Goal: Information Seeking & Learning: Learn about a topic

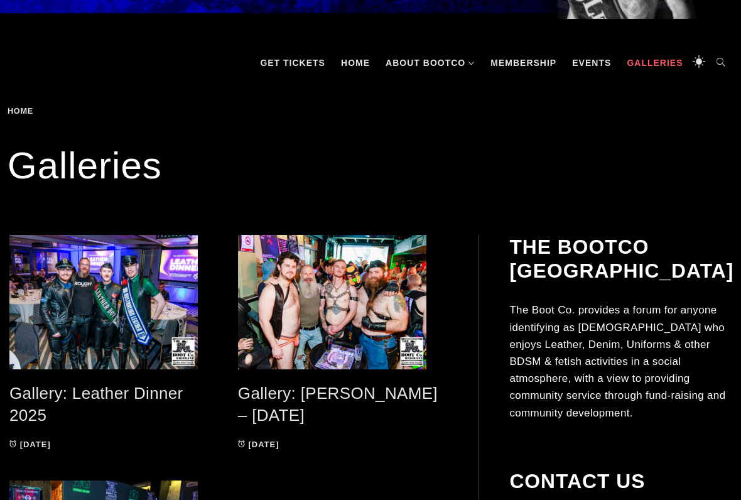
scroll to position [141, 0]
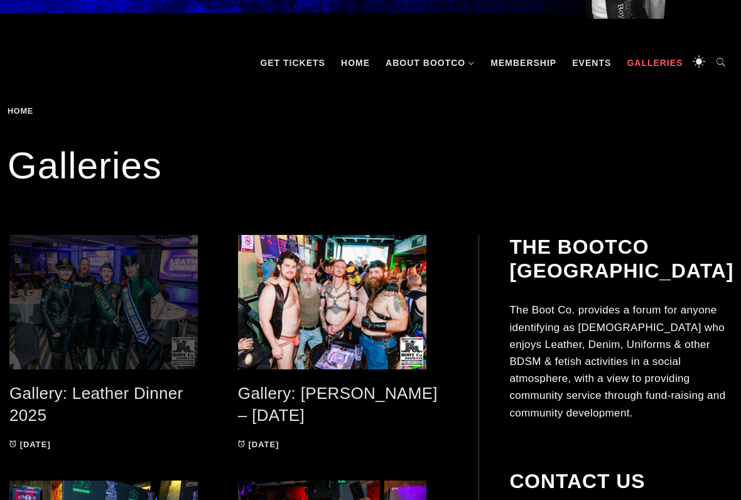
click at [92, 297] on span at bounding box center [114, 302] width 210 height 134
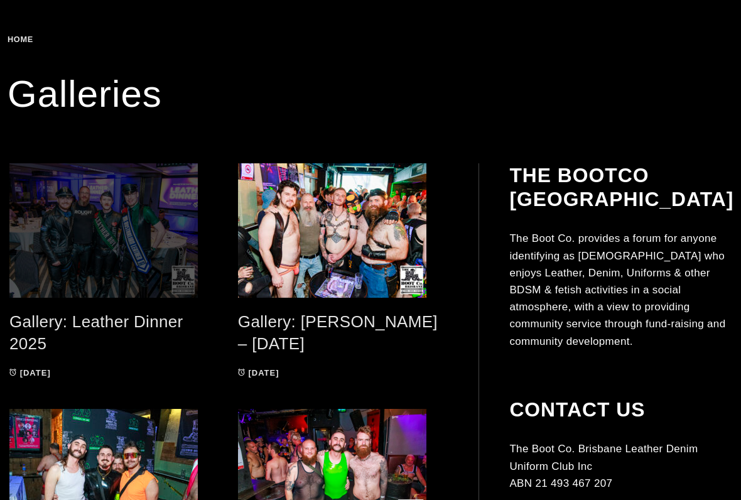
scroll to position [214, 0]
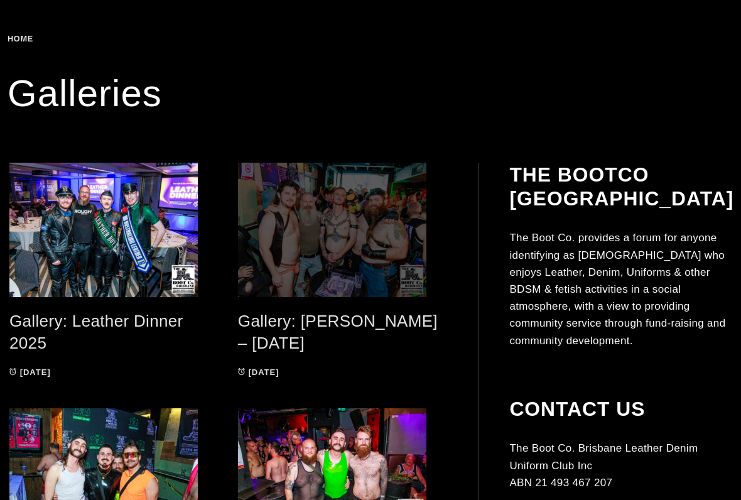
click at [352, 235] on span at bounding box center [343, 230] width 210 height 134
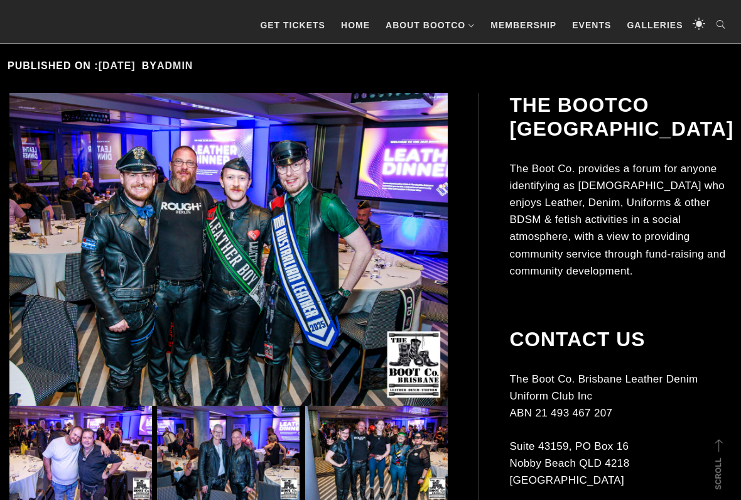
scroll to position [231, 0]
click at [247, 241] on img at bounding box center [228, 249] width 439 height 313
click at [245, 265] on img at bounding box center [228, 249] width 439 height 313
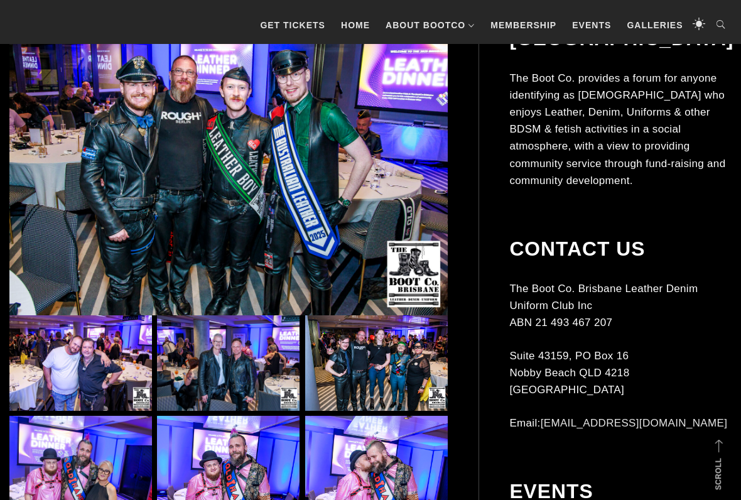
scroll to position [324, 0]
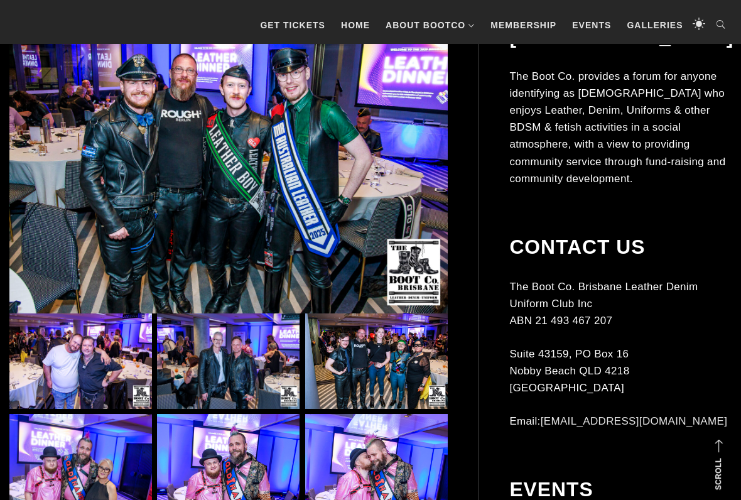
click at [102, 349] on img at bounding box center [80, 361] width 143 height 95
click at [226, 243] on img at bounding box center [228, 157] width 439 height 313
click at [243, 228] on img at bounding box center [228, 157] width 439 height 313
click at [95, 356] on img at bounding box center [80, 361] width 143 height 95
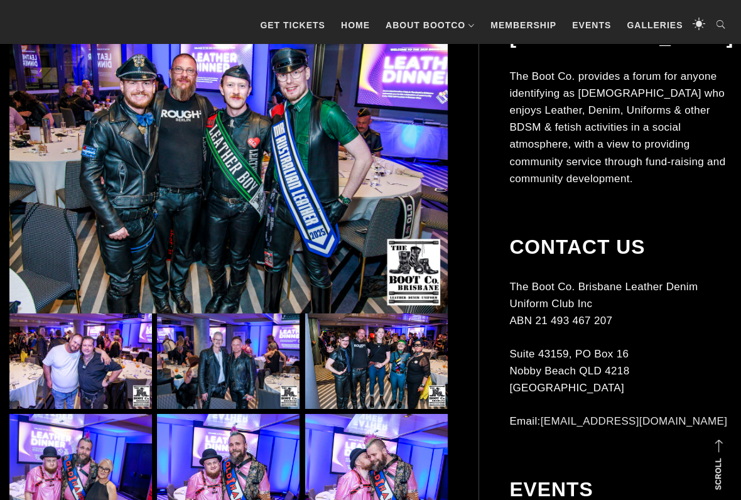
click at [97, 363] on img at bounding box center [80, 361] width 143 height 95
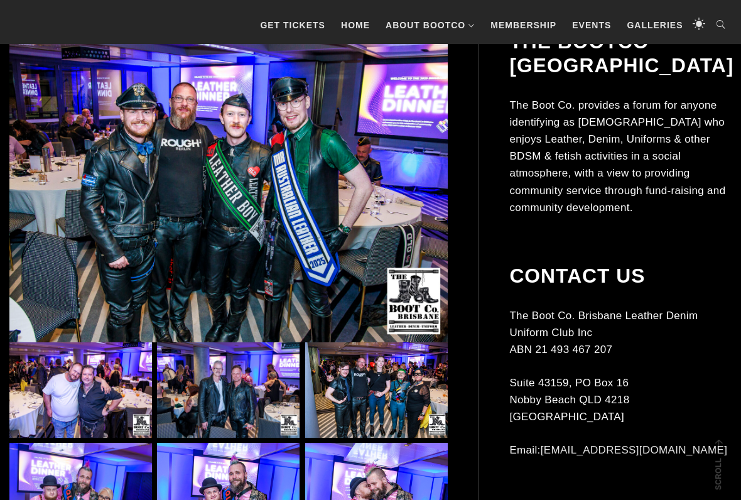
scroll to position [298, 0]
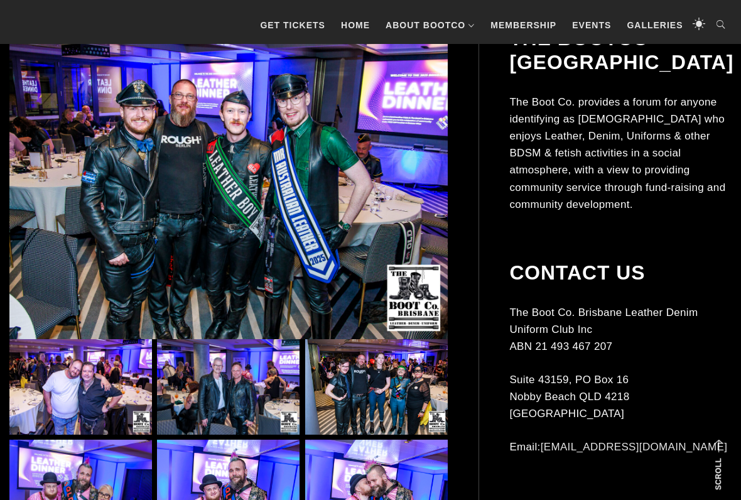
click at [239, 249] on img at bounding box center [228, 182] width 439 height 313
click at [254, 205] on img at bounding box center [228, 182] width 439 height 313
click at [249, 213] on img at bounding box center [228, 182] width 439 height 313
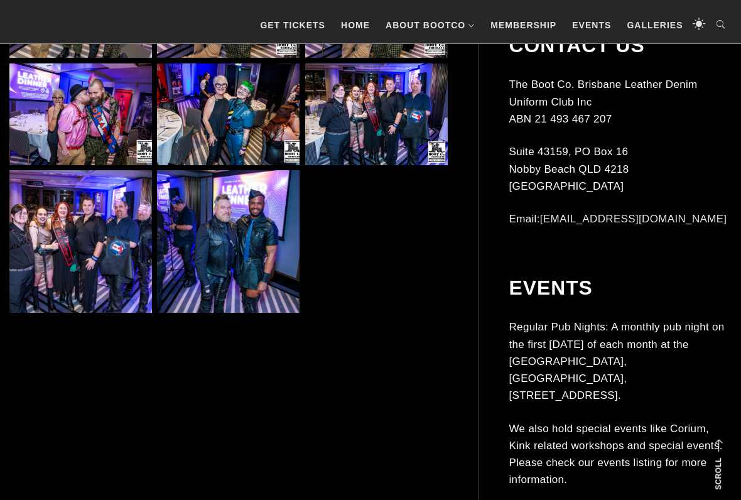
scroll to position [839, 0]
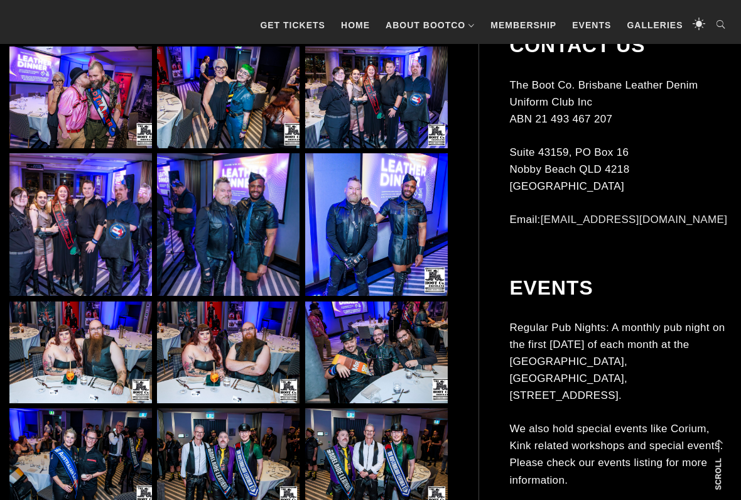
click at [253, 261] on img at bounding box center [228, 224] width 143 height 143
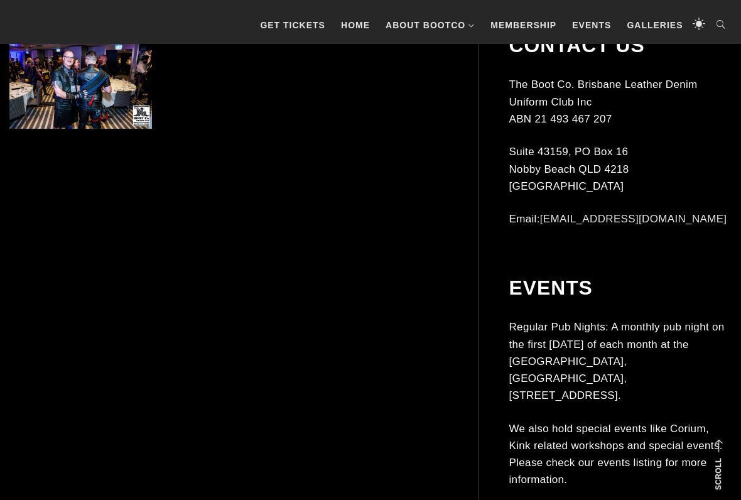
scroll to position [1878, 0]
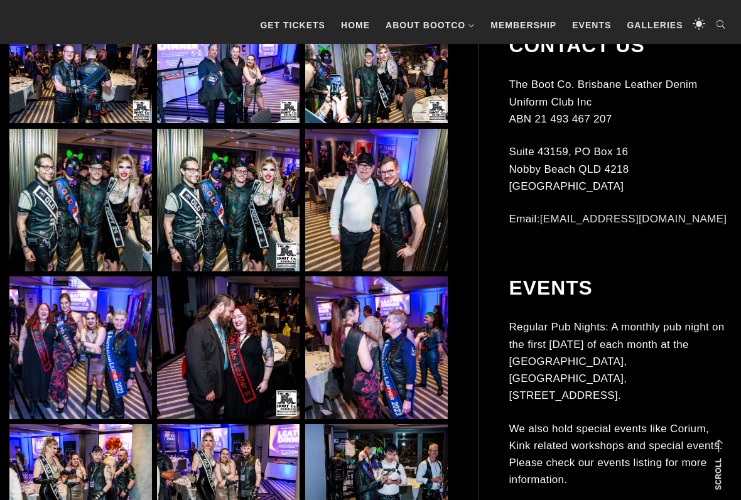
click at [383, 219] on img at bounding box center [376, 200] width 143 height 143
click at [385, 204] on img at bounding box center [376, 200] width 143 height 143
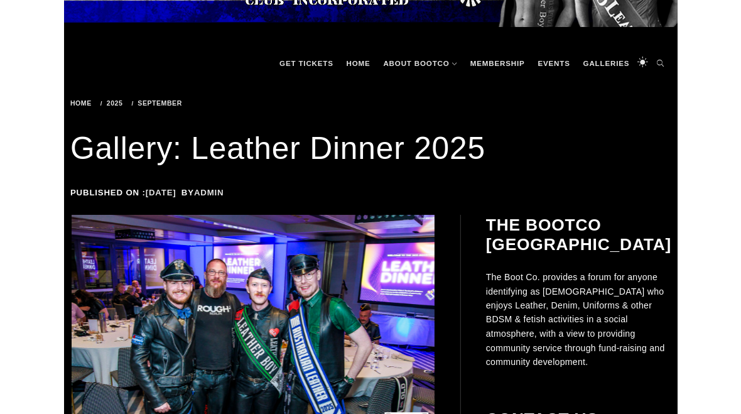
scroll to position [128, 0]
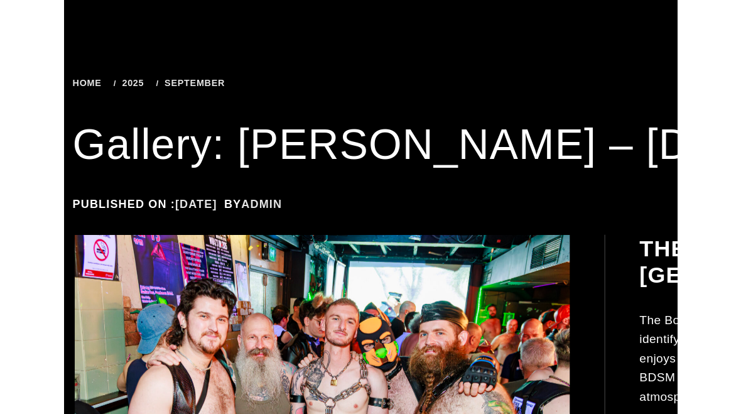
scroll to position [65, 0]
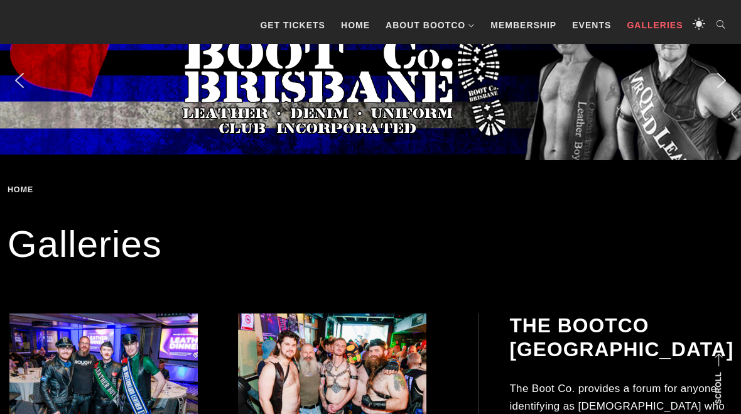
scroll to position [249, 0]
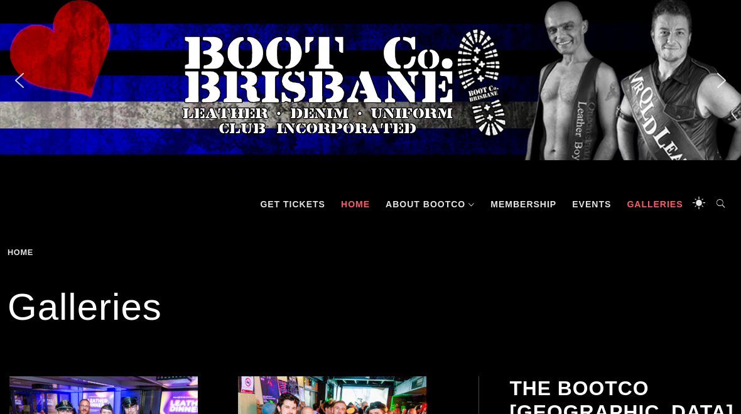
click at [355, 199] on link "Home" at bounding box center [355, 204] width 41 height 38
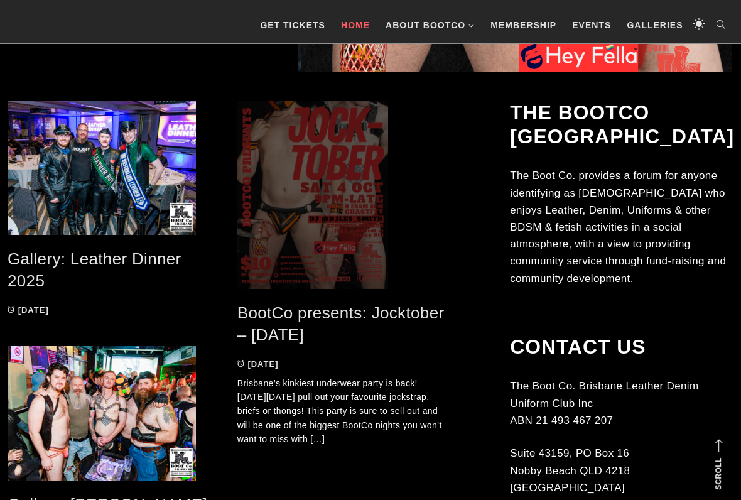
scroll to position [528, 0]
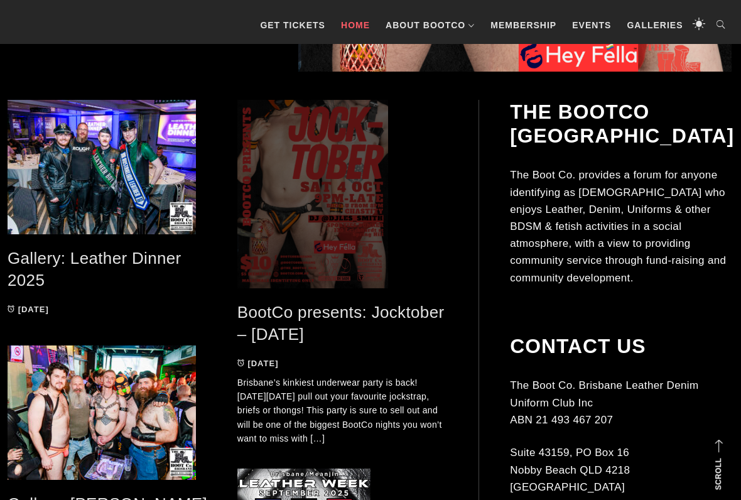
click at [314, 215] on span at bounding box center [343, 194] width 211 height 188
click at [303, 177] on span at bounding box center [343, 194] width 211 height 188
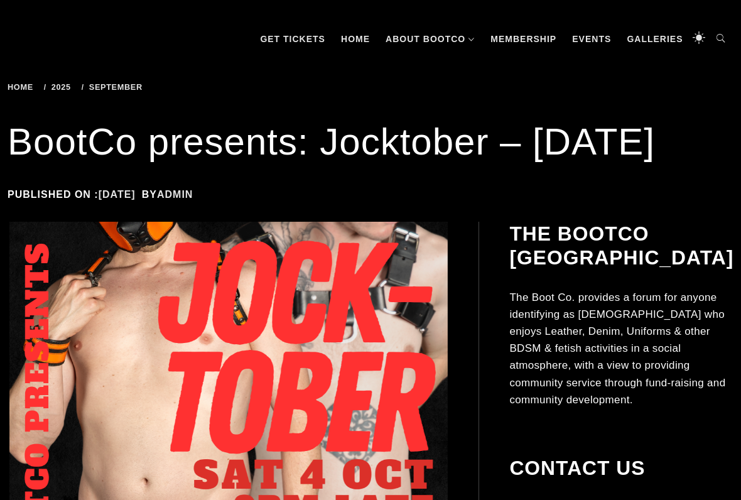
scroll to position [155, 0]
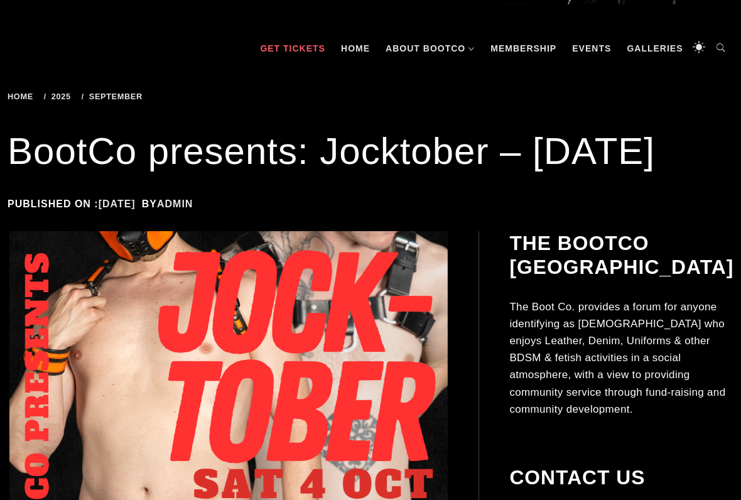
click at [292, 45] on link "GET TICKETS" at bounding box center [293, 49] width 78 height 38
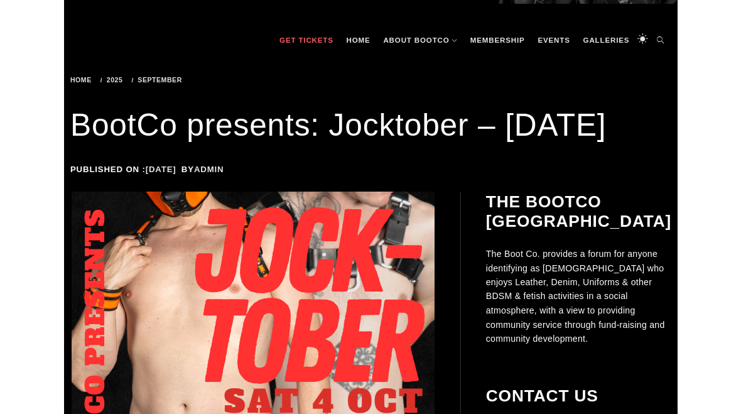
scroll to position [191, 0]
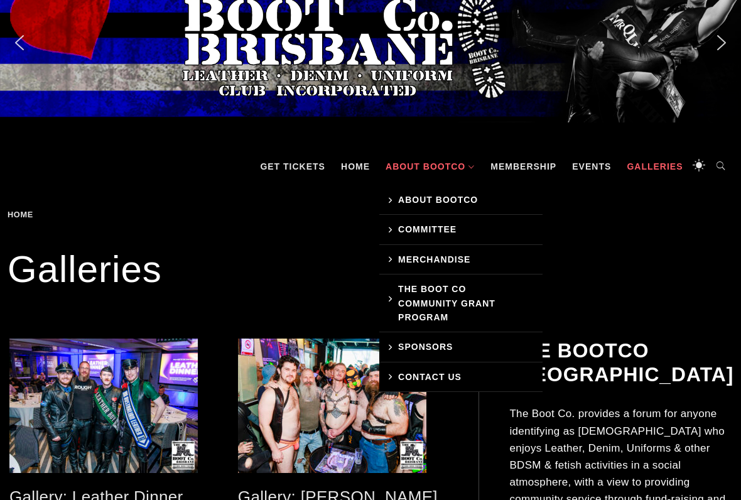
scroll to position [37, 0]
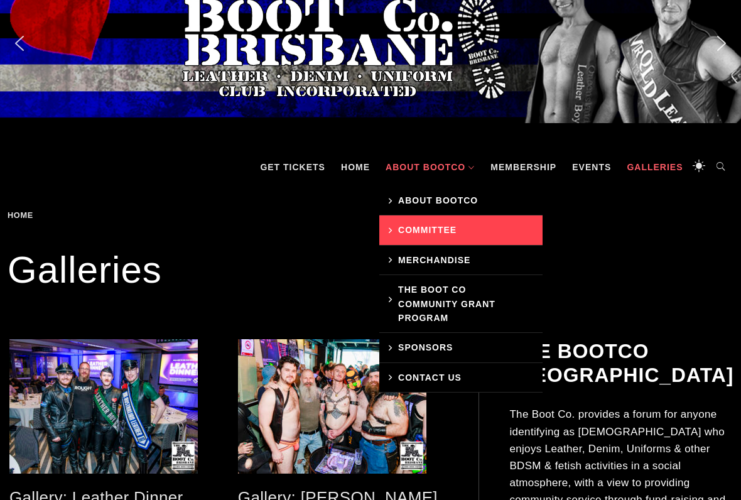
click at [437, 226] on link "Committee" at bounding box center [461, 231] width 163 height 30
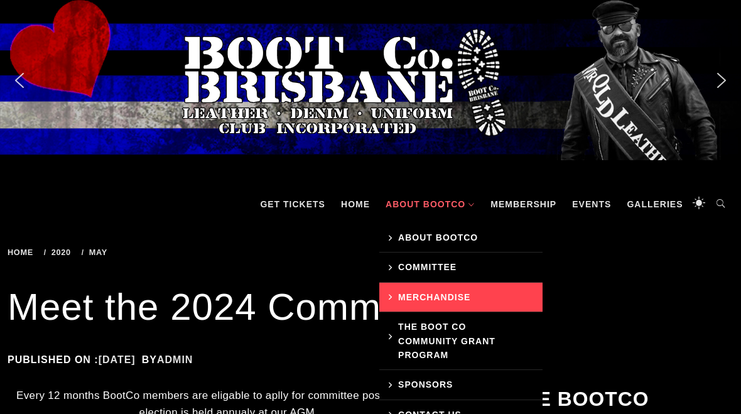
click at [436, 294] on link "Merchandise" at bounding box center [461, 298] width 163 height 30
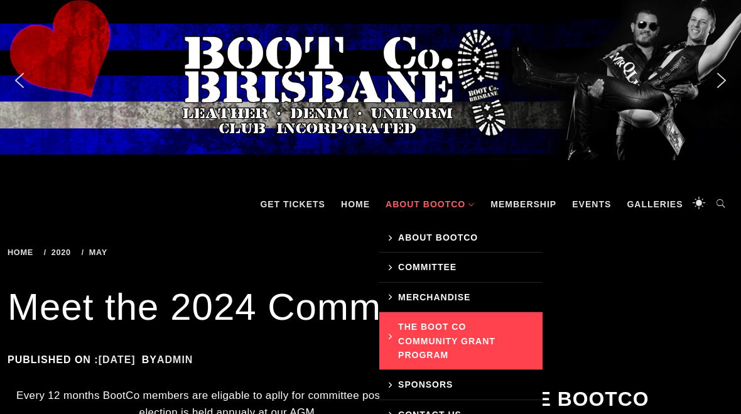
click at [439, 337] on link "The Boot Co Community Grant Program" at bounding box center [461, 341] width 163 height 58
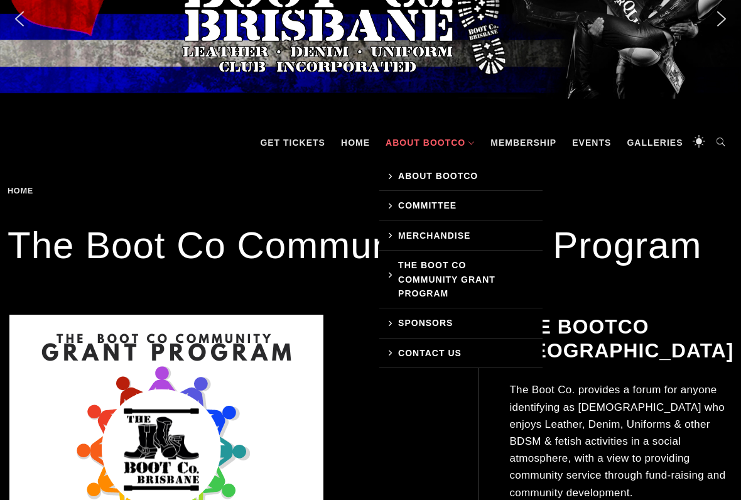
scroll to position [62, 0]
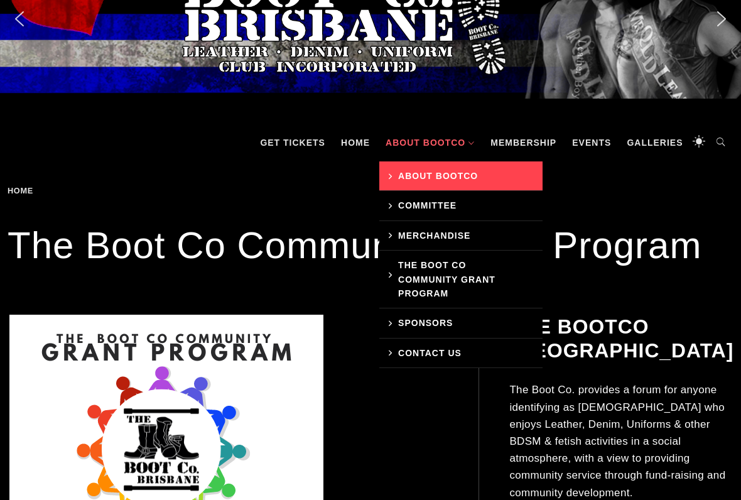
click at [426, 185] on link "About BootCo" at bounding box center [461, 176] width 163 height 30
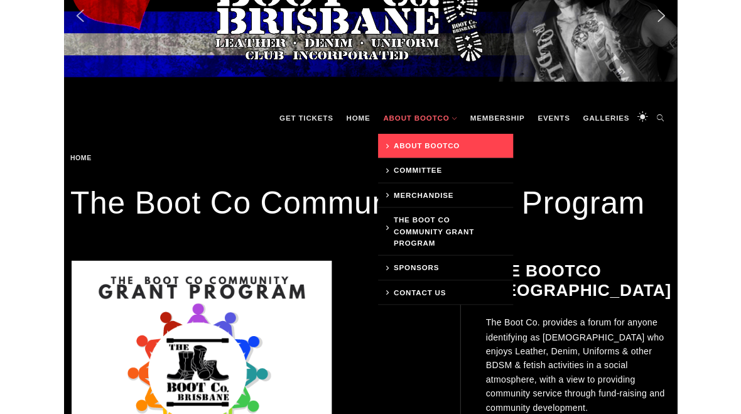
scroll to position [97, 0]
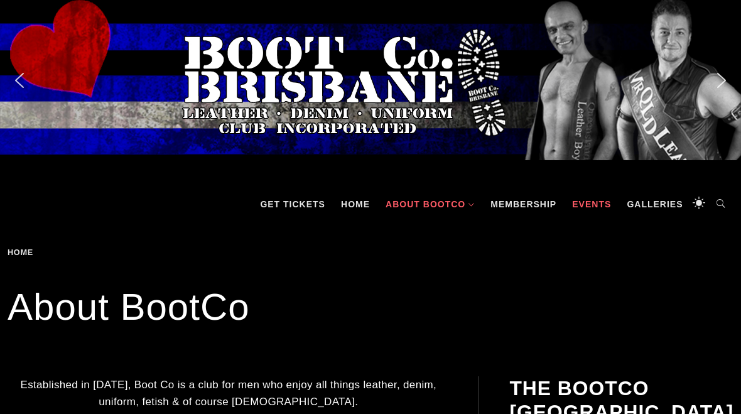
click at [587, 208] on link "Events" at bounding box center [592, 204] width 52 height 38
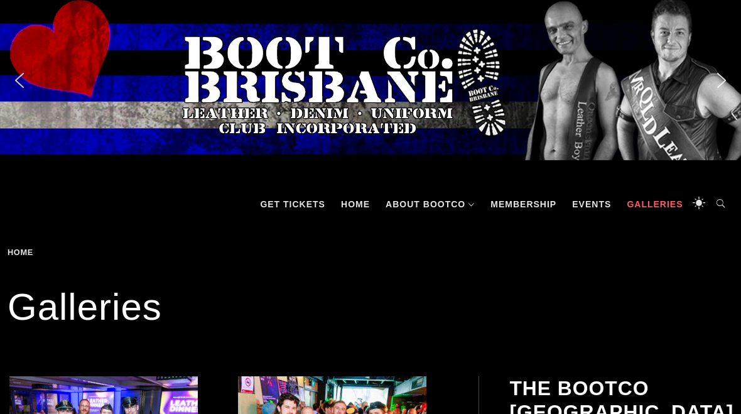
scroll to position [72, 0]
